Goal: Task Accomplishment & Management: Use online tool/utility

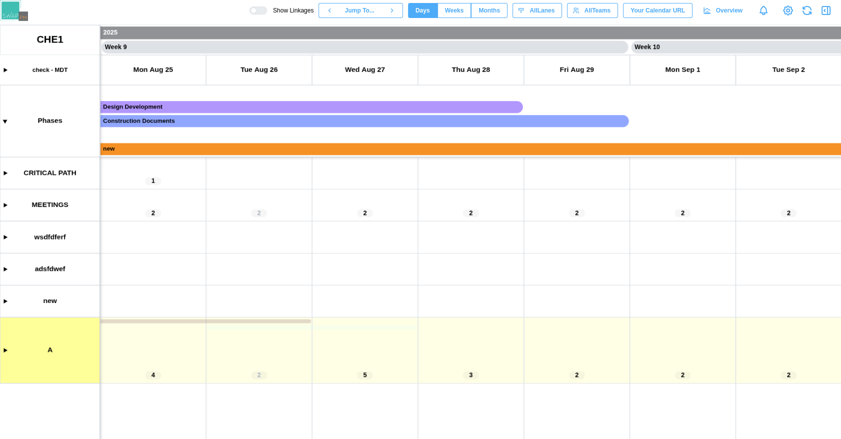
scroll to position [0, 4236]
click at [828, 11] on icon "button" at bounding box center [826, 11] width 12 height 12
click at [822, 15] on icon "button" at bounding box center [826, 11] width 8 height 8
drag, startPoint x: 438, startPoint y: 235, endPoint x: 350, endPoint y: 238, distance: 88.1
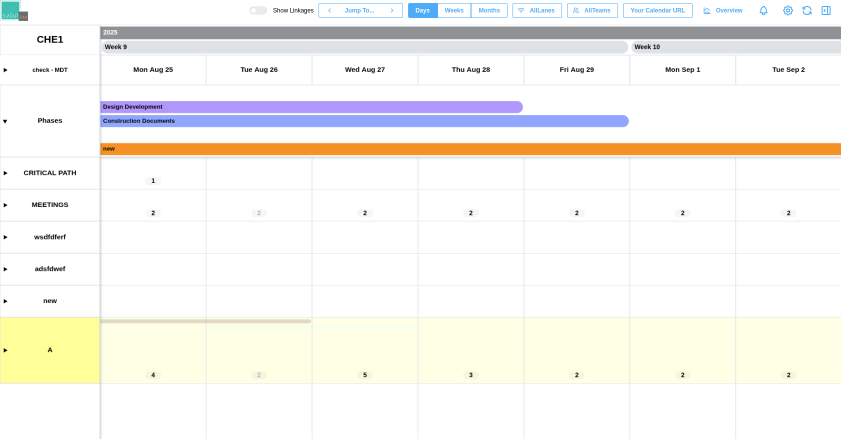
click at [430, 237] on canvas at bounding box center [420, 232] width 841 height 414
drag, startPoint x: 350, startPoint y: 238, endPoint x: 329, endPoint y: 236, distance: 20.6
click at [330, 238] on canvas at bounding box center [420, 232] width 841 height 414
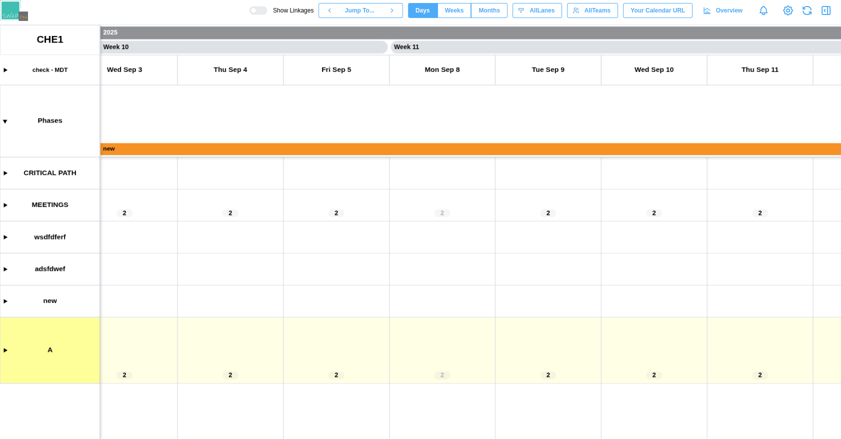
scroll to position [0, 0]
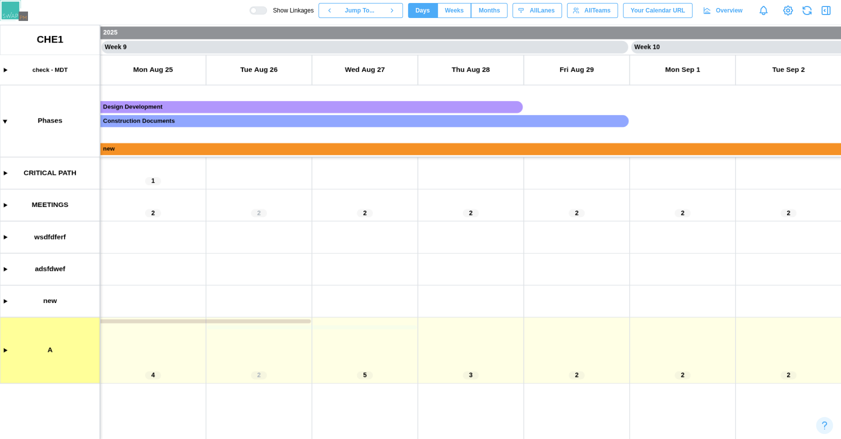
scroll to position [0, 4236]
click at [823, 10] on icon "button" at bounding box center [826, 11] width 12 height 12
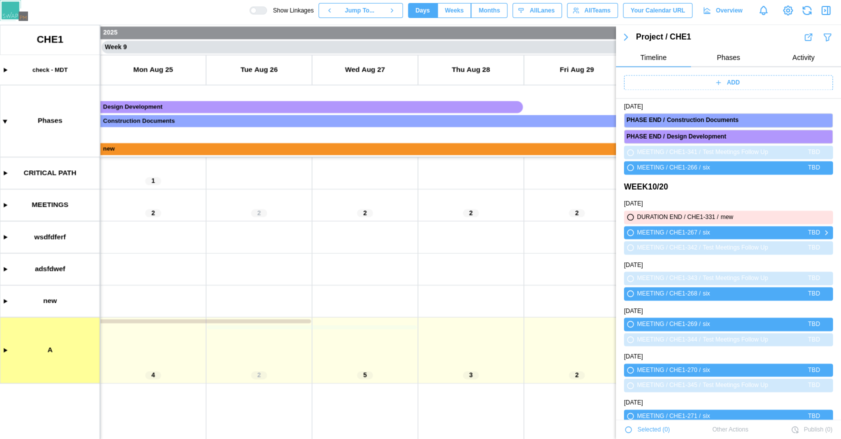
scroll to position [1960, 0]
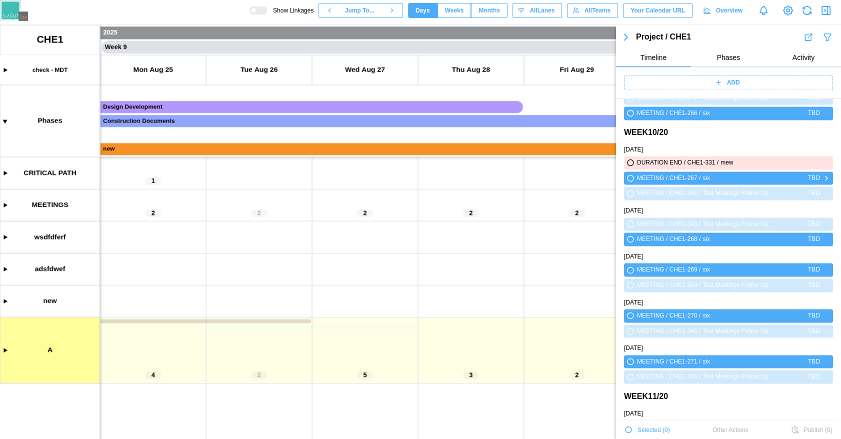
click at [629, 180] on icon "button" at bounding box center [631, 178] width 6 height 6
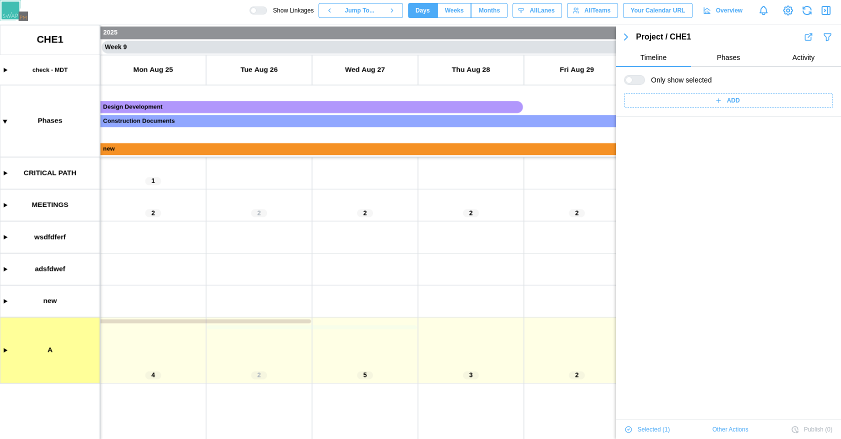
scroll to position [0, 0]
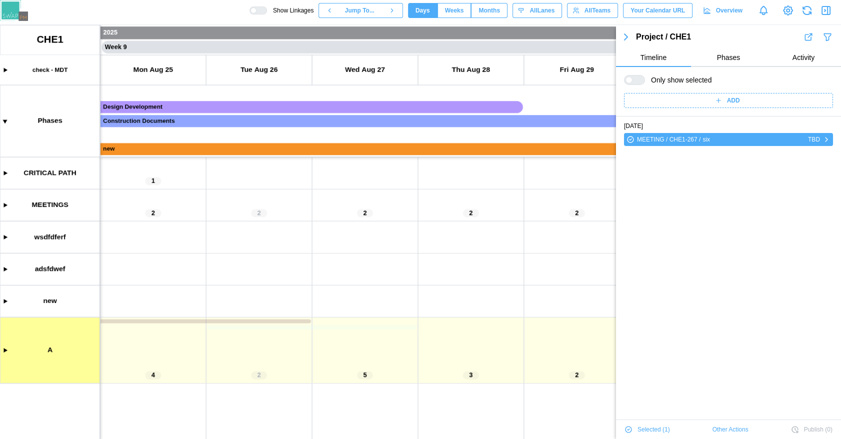
click at [632, 140] on icon "button" at bounding box center [631, 140] width 6 height 6
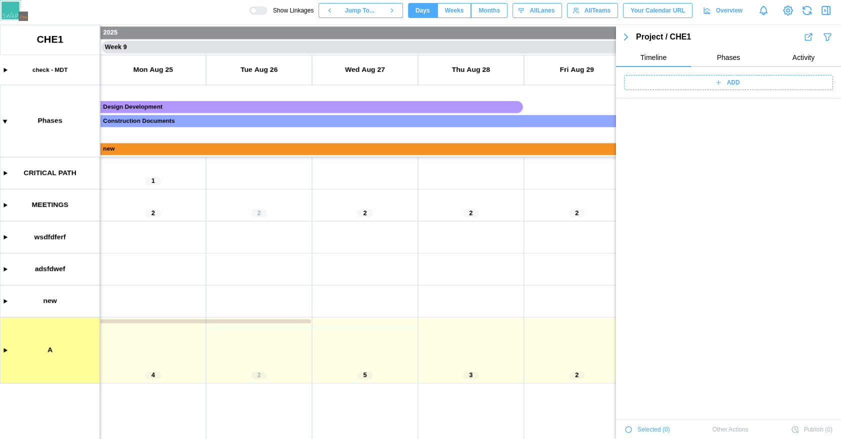
scroll to position [1876, 0]
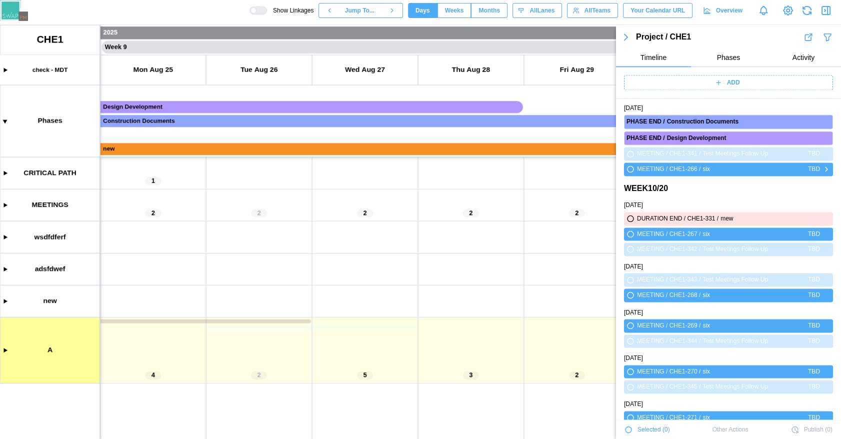
click at [630, 171] on icon "button" at bounding box center [631, 169] width 6 height 6
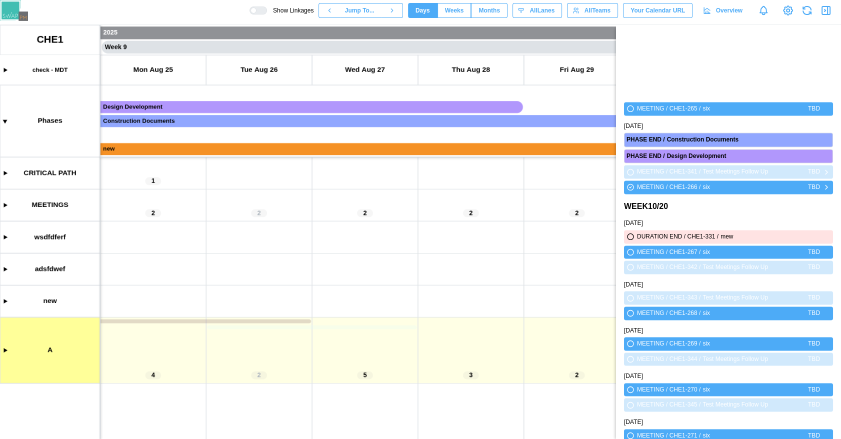
scroll to position [0, 0]
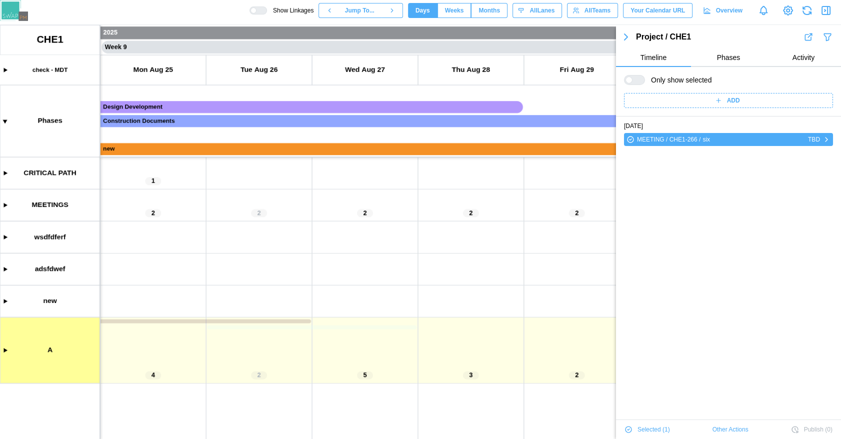
click at [634, 140] on icon "button" at bounding box center [631, 140] width 8 height 12
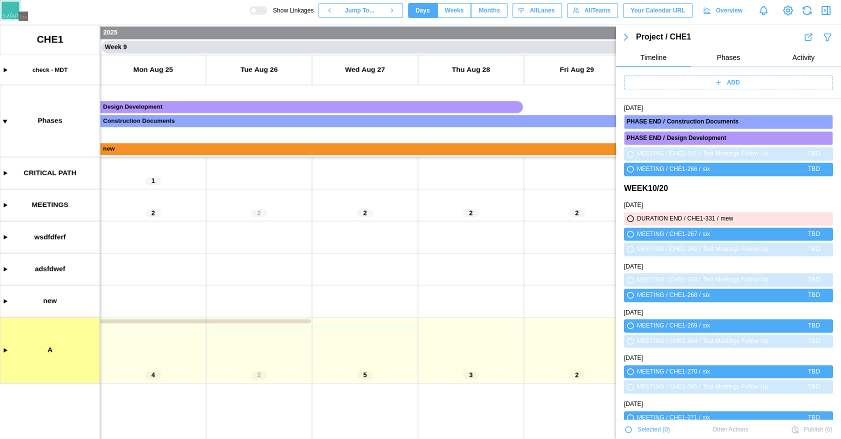
click at [627, 428] on icon "button" at bounding box center [629, 430] width 6 height 6
click at [627, 425] on div "MEETING / CHE1-271 / six TBD" at bounding box center [728, 418] width 209 height 14
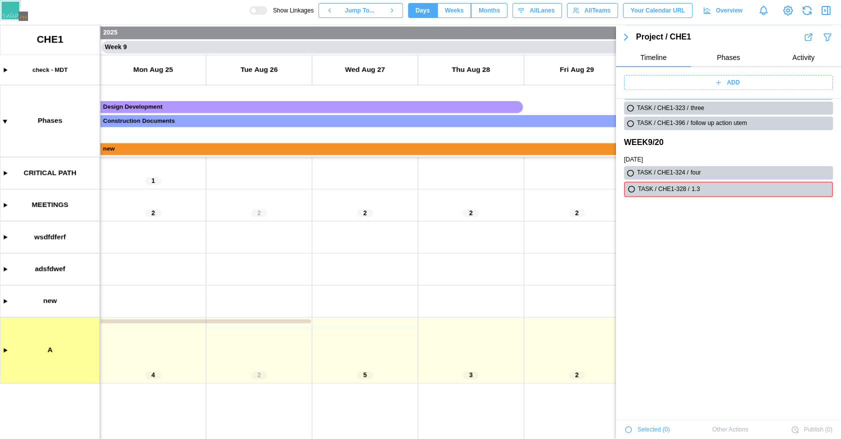
scroll to position [935, 0]
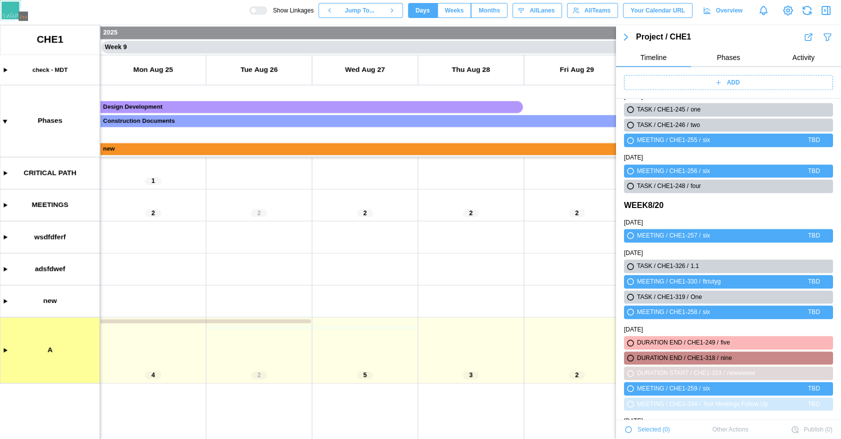
click at [629, 429] on icon "button" at bounding box center [629, 430] width 6 height 6
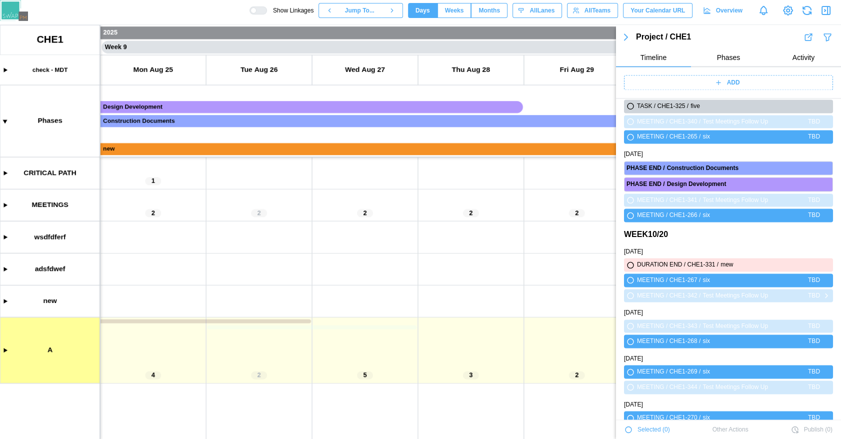
scroll to position [2026, 0]
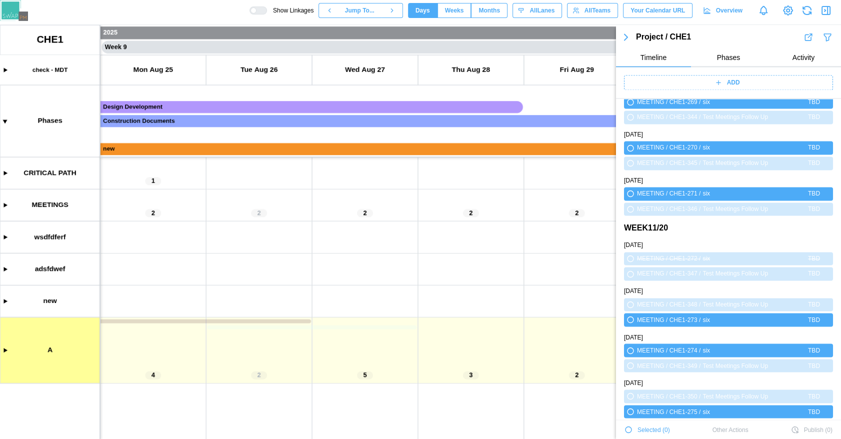
click at [628, 431] on icon "button" at bounding box center [629, 430] width 6 height 6
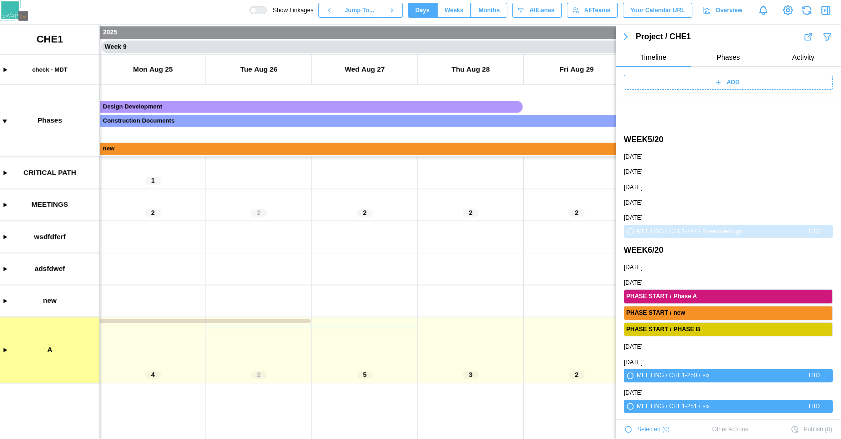
scroll to position [491, 0]
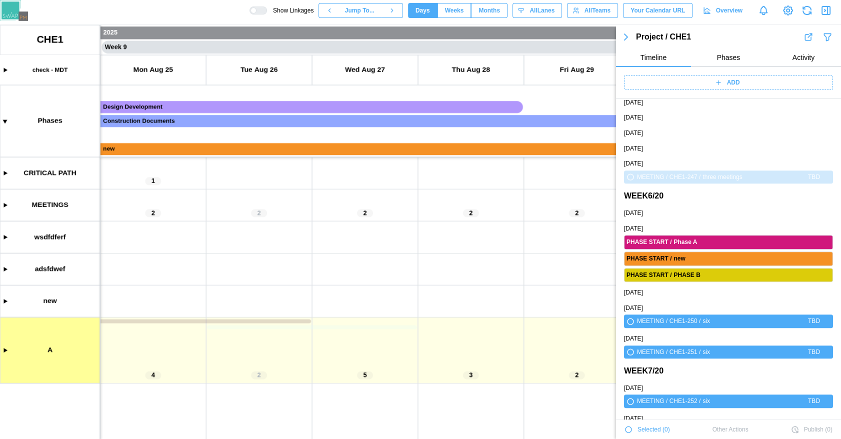
click at [627, 429] on icon "button" at bounding box center [629, 430] width 6 height 6
click at [626, 428] on icon "button" at bounding box center [629, 430] width 6 height 6
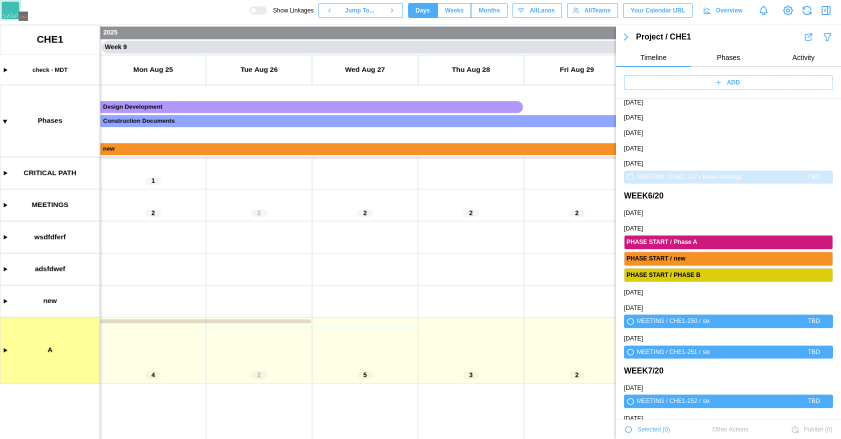
click at [625, 428] on icon "button" at bounding box center [629, 430] width 8 height 8
click at [808, 13] on icon "button" at bounding box center [807, 10] width 17 height 17
